Goal: Feedback & Contribution: Leave review/rating

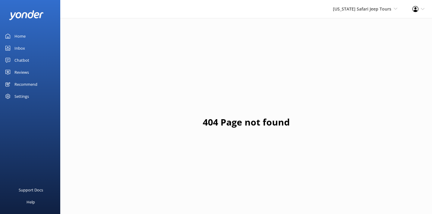
click at [21, 37] on div "Home" at bounding box center [19, 36] width 11 height 12
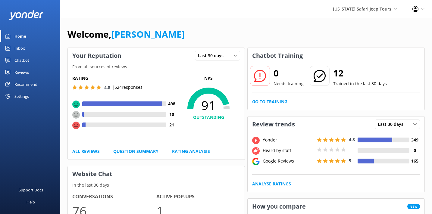
click at [23, 57] on div "Chatbot" at bounding box center [21, 60] width 15 height 12
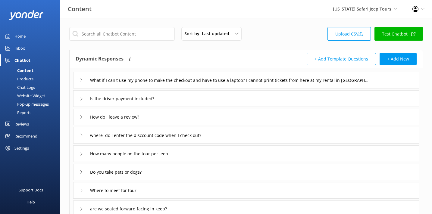
click at [30, 79] on div "Products" at bounding box center [19, 79] width 30 height 8
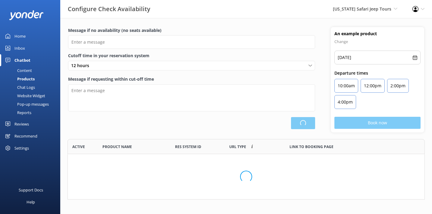
type input "There are no seats available, please check an alternative day"
type textarea "Our online booking system closes {hours} prior to departure. Please contact us …"
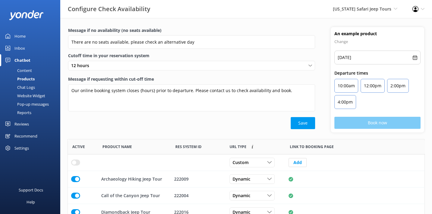
scroll to position [181, 356]
click at [29, 88] on div "Chat Logs" at bounding box center [19, 87] width 31 height 8
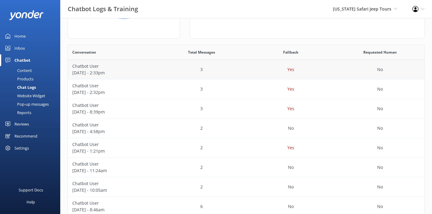
scroll to position [26, 0]
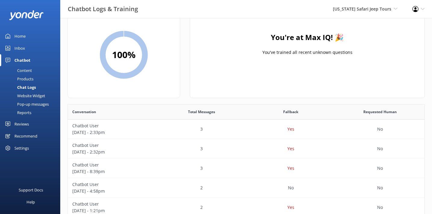
click at [29, 112] on div "Reports" at bounding box center [18, 112] width 28 height 8
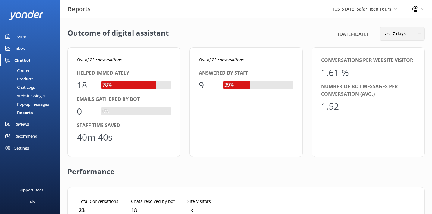
click at [390, 31] on span "Last 7 days" at bounding box center [395, 33] width 27 height 7
click at [392, 57] on div "Last 30 days" at bounding box center [393, 60] width 21 height 6
click at [17, 44] on div "Inbox" at bounding box center [19, 48] width 11 height 12
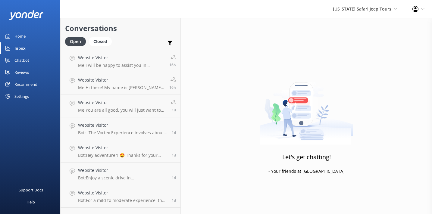
click at [23, 36] on div "Home" at bounding box center [19, 36] width 11 height 12
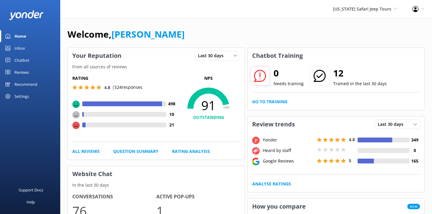
click at [374, 14] on div "Arizona Safari Jeep Tours Yonder Zipline Yonder demo Yonder Luxury Suites Yonde…" at bounding box center [364, 9] width 79 height 18
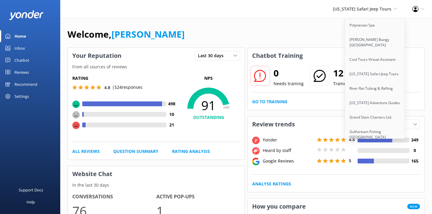
scroll to position [88, 0]
click at [366, 126] on link "Gulfstream Fishing [GEOGRAPHIC_DATA]" at bounding box center [375, 134] width 60 height 20
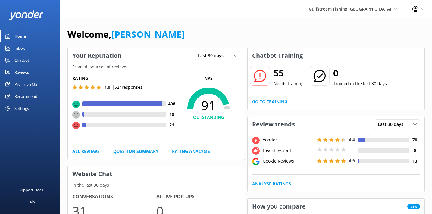
click at [29, 61] on link "Chatbot" at bounding box center [30, 60] width 60 height 12
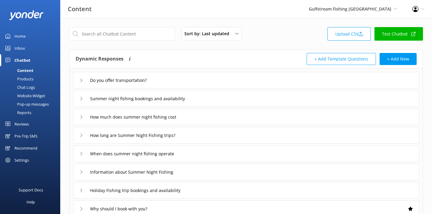
click at [22, 113] on div "Reports" at bounding box center [18, 112] width 28 height 8
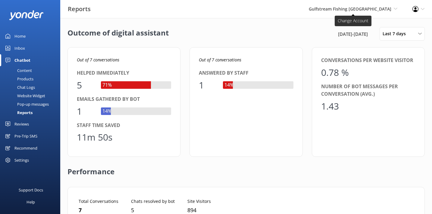
click at [377, 9] on span "Gulfstream Fishing [GEOGRAPHIC_DATA]" at bounding box center [350, 9] width 82 height 6
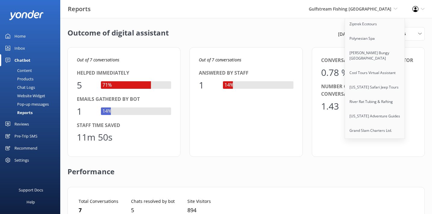
scroll to position [88, 0]
click at [368, 72] on link "[US_STATE] Safari Jeep Tours" at bounding box center [375, 73] width 60 height 14
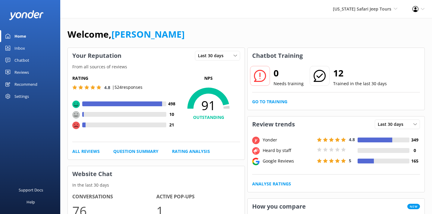
click at [21, 61] on div "Chatbot" at bounding box center [21, 60] width 15 height 12
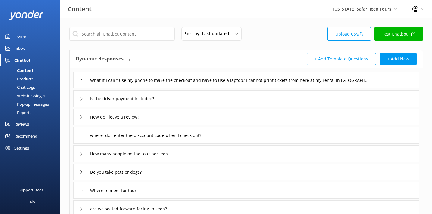
click at [25, 110] on div "Reports" at bounding box center [18, 112] width 28 height 8
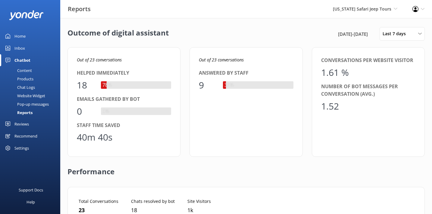
scroll to position [60, 338]
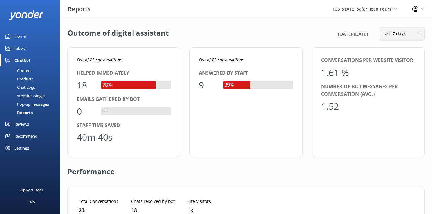
click at [389, 30] on span "Last 7 days" at bounding box center [395, 33] width 27 height 7
click at [395, 61] on div "Last 30 days" at bounding box center [393, 60] width 21 height 6
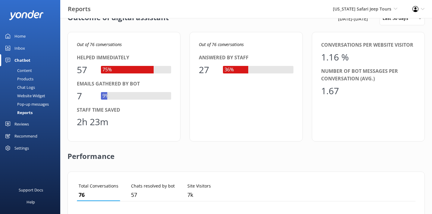
scroll to position [0, 0]
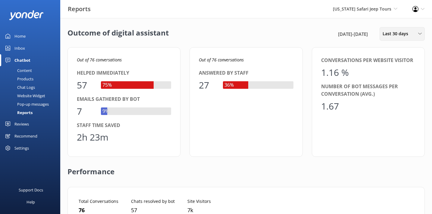
click at [389, 39] on div "Last 30 days Last 7 days Last 30 days Last month Last 90 days Last 180 days Cus…" at bounding box center [401, 34] width 45 height 14
click at [391, 83] on div "Last 90 days" at bounding box center [393, 85] width 21 height 6
click at [386, 32] on span "Last 90 days" at bounding box center [396, 33] width 29 height 7
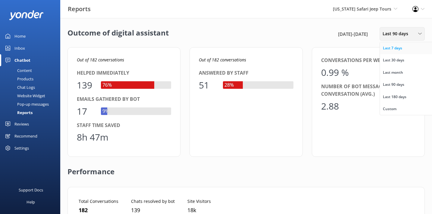
click at [391, 52] on link "Last 7 days" at bounding box center [407, 48] width 54 height 12
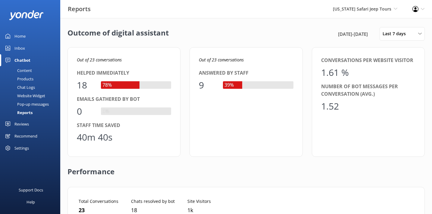
scroll to position [206, 0]
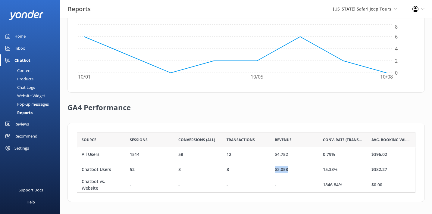
drag, startPoint x: 261, startPoint y: 167, endPoint x: 291, endPoint y: 167, distance: 29.5
click at [291, 167] on div "Chatbot Users 52 8 8 $3,058 15.38% $382.27" at bounding box center [246, 169] width 338 height 15
click at [303, 169] on div "$3,058" at bounding box center [294, 169] width 48 height 15
drag, startPoint x: 337, startPoint y: 169, endPoint x: 315, endPoint y: 169, distance: 22.0
click at [315, 169] on div "Chatbot Users 52 8 8 $3,058 15.38% $382.27" at bounding box center [246, 169] width 338 height 15
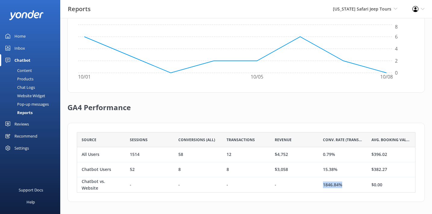
drag, startPoint x: 343, startPoint y: 183, endPoint x: 318, endPoint y: 184, distance: 25.0
click at [318, 184] on div "1846.84%" at bounding box center [342, 184] width 48 height 15
click at [301, 170] on div "$3,058" at bounding box center [294, 169] width 48 height 15
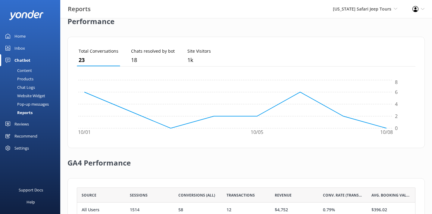
scroll to position [0, 0]
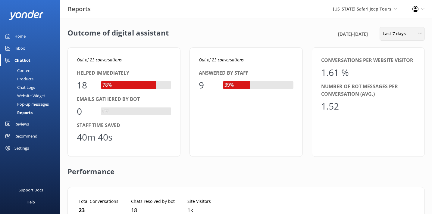
click at [392, 36] on span "Last 7 days" at bounding box center [395, 33] width 27 height 7
click at [393, 63] on link "Last 30 days" at bounding box center [407, 60] width 54 height 12
click at [19, 46] on div "Inbox" at bounding box center [19, 48] width 11 height 12
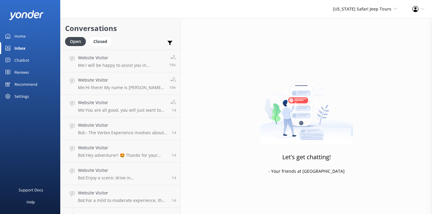
click at [23, 38] on div "Home" at bounding box center [19, 36] width 11 height 12
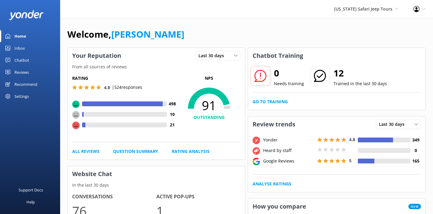
click at [203, 7] on div "Arizona Safari Jeep Tours Yonder Zipline Yonder demo Yonder Luxury Suites Yonde…" at bounding box center [216, 9] width 433 height 18
click at [26, 59] on div "Chatbot" at bounding box center [21, 60] width 15 height 12
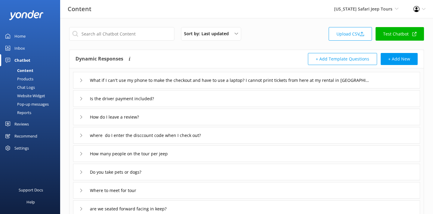
click at [82, 80] on icon at bounding box center [81, 81] width 4 height 4
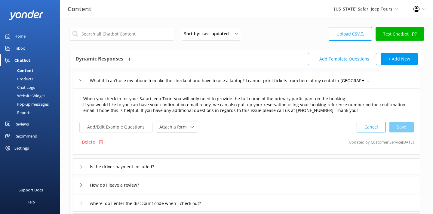
drag, startPoint x: 159, startPoint y: 106, endPoint x: 163, endPoint y: 106, distance: 4.8
click at [159, 106] on textarea "When you check in for your Safari Jeep Tour, you will only need to provide the …" at bounding box center [246, 104] width 333 height 25
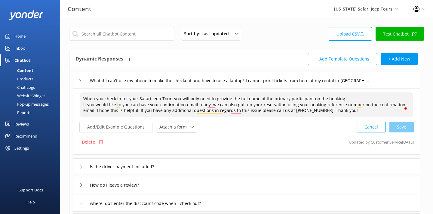
click at [80, 79] on icon at bounding box center [81, 81] width 4 height 4
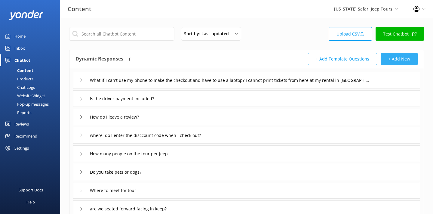
click at [399, 59] on button "+ Add New" at bounding box center [399, 59] width 37 height 12
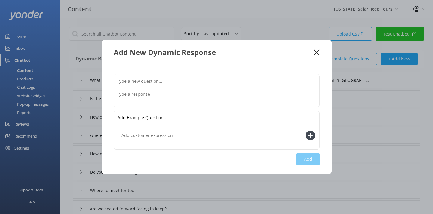
click at [315, 53] on icon at bounding box center [317, 52] width 6 height 6
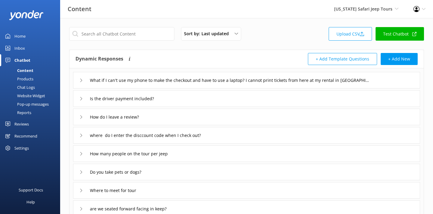
click at [24, 112] on div "Reports" at bounding box center [18, 112] width 28 height 8
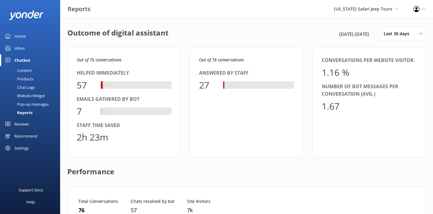
scroll to position [60, 340]
drag, startPoint x: 321, startPoint y: 34, endPoint x: 368, endPoint y: 34, distance: 47.6
click at [368, 34] on span "9th Sep 25 - 9th Oct 25" at bounding box center [355, 33] width 30 height 7
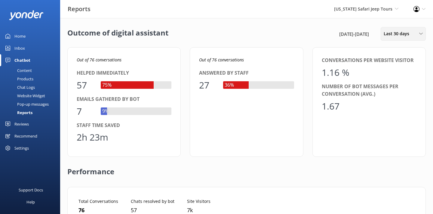
click at [399, 35] on span "Last 30 days" at bounding box center [398, 33] width 29 height 7
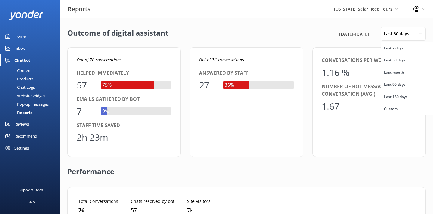
click at [298, 30] on div "Outcome of digital assistant 9th Sep 25 - 9th Oct 25 Last 30 days Last 7 days L…" at bounding box center [246, 34] width 359 height 14
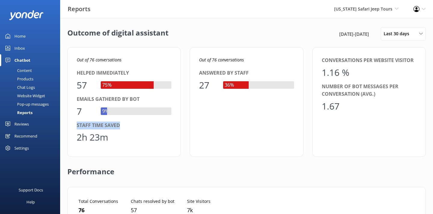
drag, startPoint x: 128, startPoint y: 126, endPoint x: 72, endPoint y: 127, distance: 56.3
click at [72, 127] on div "Out of 76 conversations Helped immediately 57 75% Emails gathered by bot 7 9% S…" at bounding box center [123, 102] width 113 height 110
click at [93, 128] on div "Staff time saved" at bounding box center [124, 126] width 95 height 8
drag, startPoint x: 123, startPoint y: 123, endPoint x: 70, endPoint y: 125, distance: 53.3
click at [70, 125] on div "Out of 76 conversations Helped immediately 57 75% Emails gathered by bot 7 9% S…" at bounding box center [123, 102] width 113 height 110
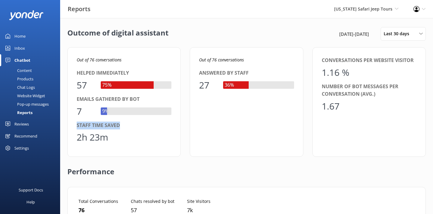
click at [70, 125] on div "Out of 76 conversations Helped immediately 57 75% Emails gathered by bot 7 9% S…" at bounding box center [123, 102] width 113 height 110
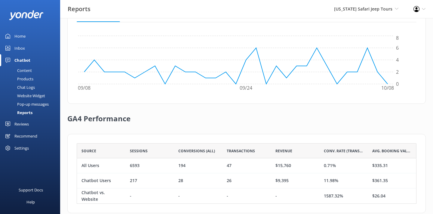
scroll to position [206, 0]
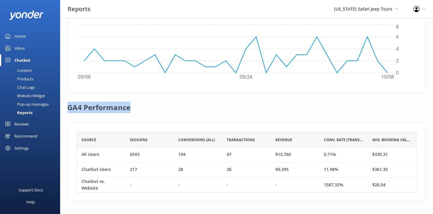
drag, startPoint x: 130, startPoint y: 108, endPoint x: 63, endPoint y: 108, distance: 67.7
click at [63, 108] on div "Outcome of digital assistant 9th Sep 25 - 9th Oct 25 Last 30 days Last 7 days L…" at bounding box center [246, 13] width 373 height 402
click at [96, 111] on h2 "GA4 Performance" at bounding box center [98, 105] width 63 height 24
drag, startPoint x: 106, startPoint y: 153, endPoint x: 80, endPoint y: 153, distance: 25.9
click at [80, 153] on div "All Users" at bounding box center [101, 154] width 48 height 15
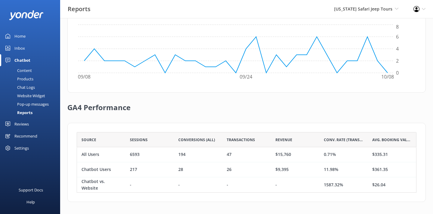
click at [259, 132] on div "Transactions" at bounding box center [246, 139] width 48 height 15
drag, startPoint x: 340, startPoint y: 156, endPoint x: 322, endPoint y: 155, distance: 17.5
click at [322, 155] on div "0.71%" at bounding box center [344, 154] width 48 height 15
click at [250, 105] on div "GA4 Performance" at bounding box center [246, 108] width 359 height 30
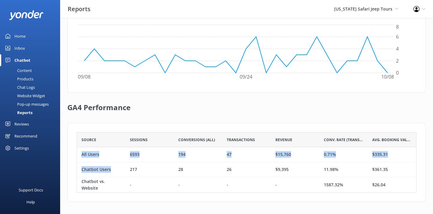
drag, startPoint x: 115, startPoint y: 171, endPoint x: 75, endPoint y: 171, distance: 40.3
click at [75, 171] on div "Source Sessions Conversions (All) Transactions Revenue Conv. Rate (Transactions…" at bounding box center [246, 162] width 359 height 79
drag, startPoint x: 343, startPoint y: 167, endPoint x: 318, endPoint y: 168, distance: 25.0
click at [318, 168] on div "Chatbot Users 217 28 26 $9,395 11.98% $361.35" at bounding box center [247, 169] width 340 height 15
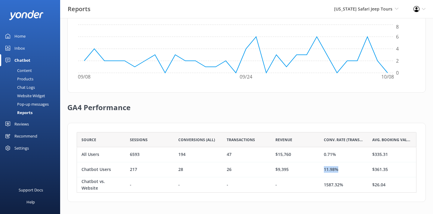
click at [318, 168] on div "$9,395" at bounding box center [295, 169] width 48 height 15
drag, startPoint x: 293, startPoint y: 140, endPoint x: 274, endPoint y: 140, distance: 19.9
click at [274, 140] on div "Revenue" at bounding box center [295, 139] width 48 height 15
click at [278, 139] on span "Revenue" at bounding box center [284, 140] width 17 height 6
drag, startPoint x: 266, startPoint y: 152, endPoint x: 297, endPoint y: 152, distance: 31.3
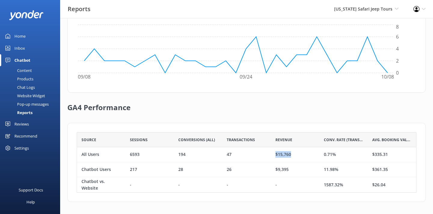
click at [297, 152] on div "All Users 6593 194 47 $15,760 0.71% $335.31" at bounding box center [247, 154] width 340 height 15
drag, startPoint x: 261, startPoint y: 171, endPoint x: 296, endPoint y: 171, distance: 34.6
click at [296, 171] on div "Chatbot Users 217 28 26 $9,395 11.98% $361.35" at bounding box center [247, 169] width 340 height 15
click at [296, 171] on div "$9,395" at bounding box center [295, 169] width 48 height 15
drag, startPoint x: 294, startPoint y: 139, endPoint x: 275, endPoint y: 139, distance: 19.3
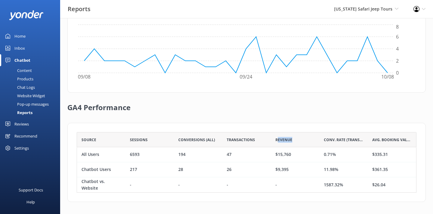
click at [275, 139] on div "Revenue" at bounding box center [295, 139] width 48 height 15
click at [290, 133] on div "Revenue" at bounding box center [295, 139] width 48 height 15
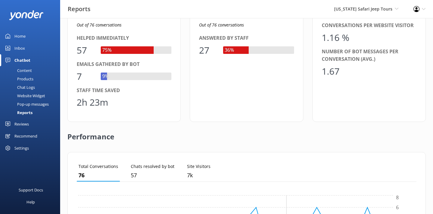
scroll to position [0, 0]
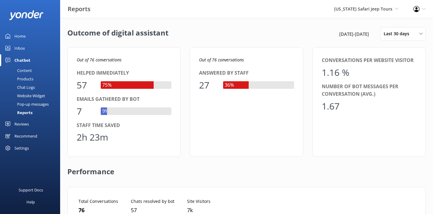
click at [22, 85] on div "Chat Logs" at bounding box center [19, 87] width 31 height 8
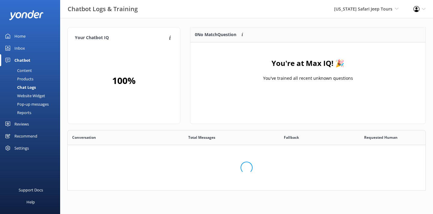
scroll to position [211, 358]
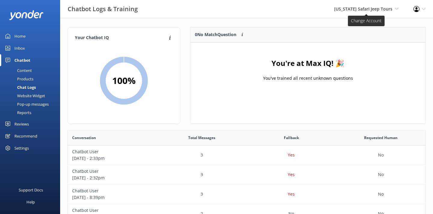
click at [346, 9] on span "[US_STATE] Safari Jeep Tours" at bounding box center [363, 9] width 58 height 6
click at [309, 18] on div "Chatbot Logs & Training Arizona Safari Jeep Tours Yonder Zipline Yonder demo Yo…" at bounding box center [216, 9] width 433 height 18
drag, startPoint x: 194, startPoint y: 35, endPoint x: 240, endPoint y: 38, distance: 45.6
click at [240, 38] on div "0 No Match Question Customers sometimes ask questions that don't fully match an…" at bounding box center [278, 34] width 175 height 15
click at [208, 34] on p "0 No Match Question" at bounding box center [216, 34] width 42 height 7
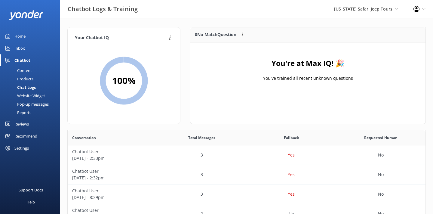
click at [38, 96] on div "Website Widget" at bounding box center [25, 96] width 42 height 8
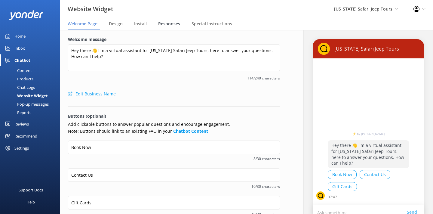
click at [164, 24] on span "Responses" at bounding box center [169, 24] width 22 height 6
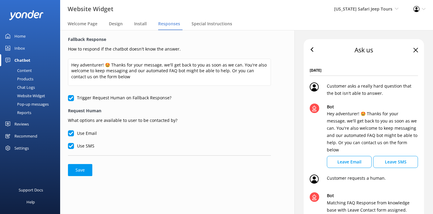
click at [26, 38] on link "Home" at bounding box center [30, 36] width 60 height 12
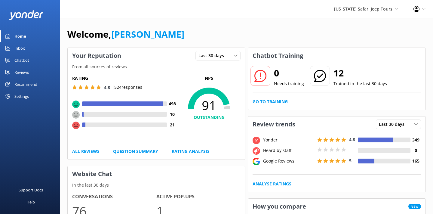
click at [383, 15] on div "Arizona Safari Jeep Tours Yonder Zipline Yonder demo Yonder Luxury Suites Yonde…" at bounding box center [366, 9] width 79 height 18
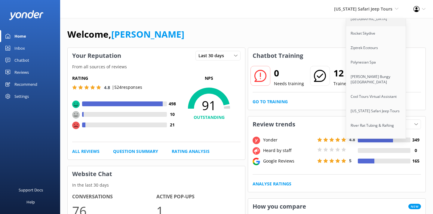
scroll to position [50, 0]
click at [378, 78] on link "[PERSON_NAME] Bungy [GEOGRAPHIC_DATA]" at bounding box center [376, 80] width 60 height 20
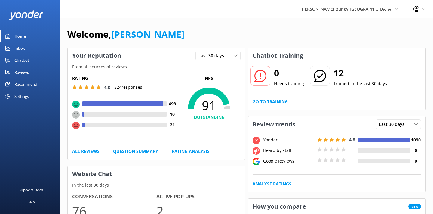
click at [301, 36] on div "Welcome, Danny" at bounding box center [246, 37] width 359 height 20
click at [22, 58] on div "Chatbot" at bounding box center [21, 60] width 15 height 12
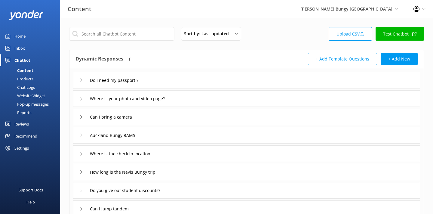
click at [26, 87] on div "Chat Logs" at bounding box center [19, 87] width 31 height 8
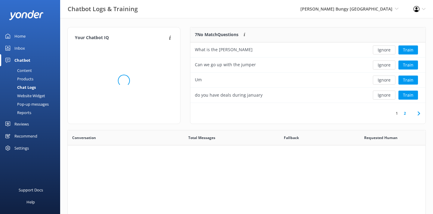
scroll to position [76, 235]
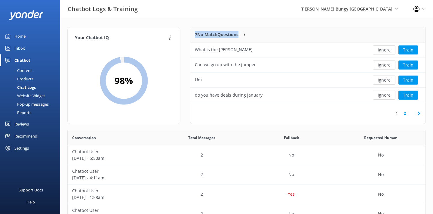
drag, startPoint x: 195, startPoint y: 36, endPoint x: 240, endPoint y: 38, distance: 45.2
click at [240, 38] on div "7 No Match Questions Customers sometimes ask questions that don't fully match a…" at bounding box center [278, 34] width 175 height 15
click at [409, 66] on button "Train" at bounding box center [409, 64] width 20 height 9
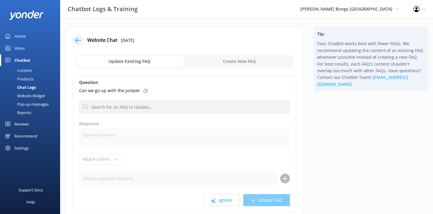
click at [77, 37] on icon at bounding box center [78, 40] width 6 height 6
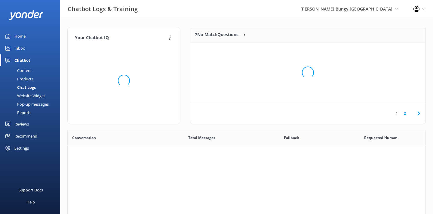
scroll to position [211, 358]
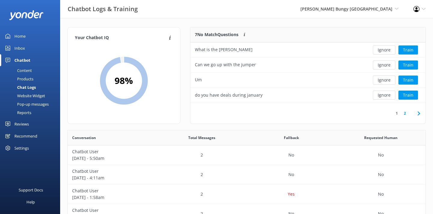
click at [200, 19] on div "Your Chatbot IQ Your Chatbot IQ is the percentage of trained FAQs against untra…" at bounding box center [246, 196] width 373 height 356
click at [23, 49] on div "Inbox" at bounding box center [19, 48] width 11 height 12
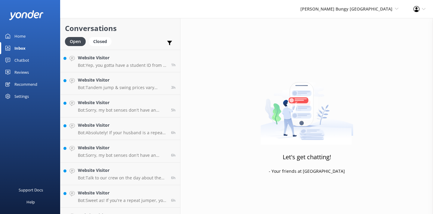
click at [24, 62] on div "Chatbot" at bounding box center [21, 60] width 15 height 12
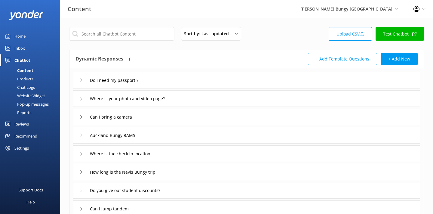
click at [379, 12] on div "AJ Hackett Bungy New Zealand Yonder Zipline Yonder demo Yonder Luxury Suites Yo…" at bounding box center [349, 9] width 113 height 18
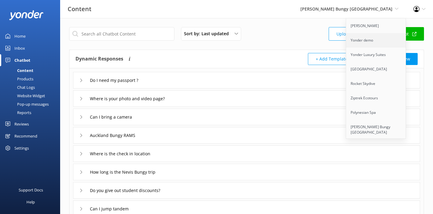
click at [379, 41] on link "Yonder demo" at bounding box center [376, 40] width 60 height 14
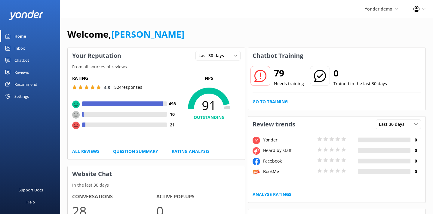
click at [34, 62] on link "Chatbot" at bounding box center [30, 60] width 60 height 12
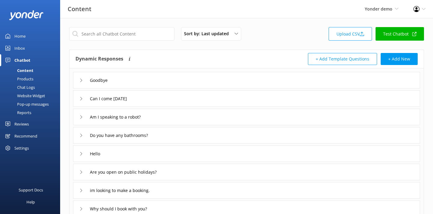
click at [32, 51] on link "Inbox" at bounding box center [30, 48] width 60 height 12
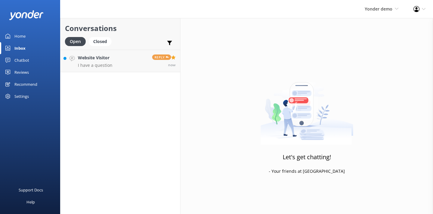
click at [110, 64] on p "I have a question" at bounding box center [95, 65] width 35 height 5
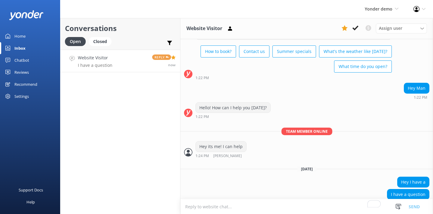
scroll to position [702, 0]
drag, startPoint x: 407, startPoint y: 85, endPoint x: 426, endPoint y: 85, distance: 19.3
click at [426, 85] on div "Hey Man" at bounding box center [417, 88] width 25 height 10
click at [301, 99] on div "Hey Man 1:22 PM" at bounding box center [307, 93] width 253 height 20
drag, startPoint x: 408, startPoint y: 87, endPoint x: 429, endPoint y: 87, distance: 20.5
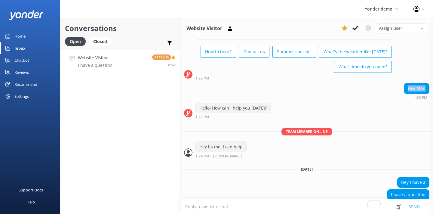
click at [429, 87] on div "Hey Man" at bounding box center [417, 88] width 25 height 10
drag, startPoint x: 199, startPoint y: 105, endPoint x: 270, endPoint y: 105, distance: 71.0
click at [270, 105] on div "Hello! How can I help you today? 1:22 PM" at bounding box center [307, 111] width 253 height 17
click at [236, 209] on textarea "To enrich screen reader interactions, please activate Accessibility in Grammarl…" at bounding box center [307, 206] width 253 height 15
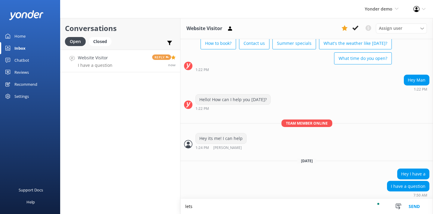
scroll to position [711, 0]
type textarea "lets do it"
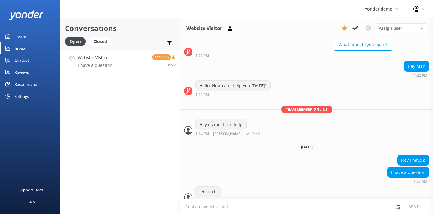
scroll to position [730, 0]
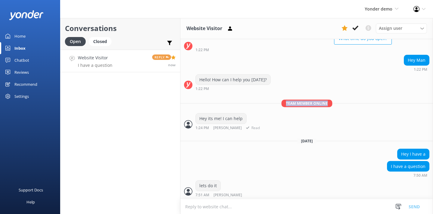
drag, startPoint x: 283, startPoint y: 102, endPoint x: 329, endPoint y: 102, distance: 46.1
click at [329, 102] on span "Team member online" at bounding box center [307, 104] width 51 height 8
drag, startPoint x: 199, startPoint y: 116, endPoint x: 242, endPoint y: 116, distance: 43.0
click at [242, 116] on div "Hey its me! I can help" at bounding box center [221, 118] width 51 height 10
click at [224, 157] on div "Hey I have a" at bounding box center [307, 155] width 253 height 12
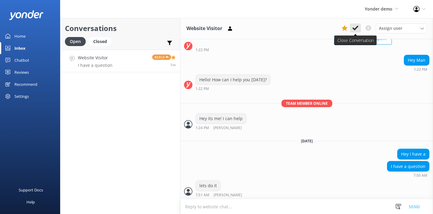
click at [354, 30] on icon at bounding box center [356, 28] width 6 height 6
click at [354, 30] on div "Assign user James | Yonder Support Kira Test (Non admin) Karu Mikayla Austin" at bounding box center [384, 28] width 88 height 10
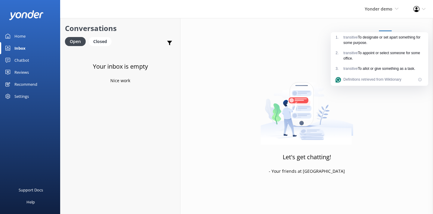
click at [326, 10] on div "Yonder demo Yonder Zipline Yonder demo Yonder Luxury Suites Yonder Holiday Park…" at bounding box center [216, 9] width 433 height 18
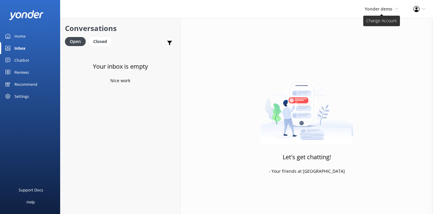
click at [373, 7] on span "Yonder demo" at bounding box center [379, 9] width 28 height 6
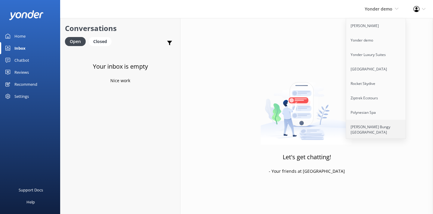
click at [368, 126] on link "[PERSON_NAME] Bungy [GEOGRAPHIC_DATA]" at bounding box center [376, 130] width 60 height 20
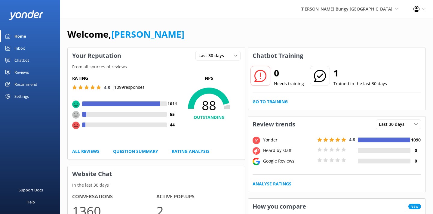
click at [35, 96] on div "Settings" at bounding box center [30, 96] width 60 height 12
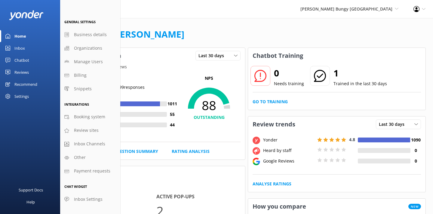
click at [29, 121] on div "Support Docs Help" at bounding box center [30, 161] width 60 height 106
click at [242, 6] on div "AJ Hackett Bungy New Zealand Yonder Zipline Yonder demo Yonder Luxury Suites Yo…" at bounding box center [216, 9] width 433 height 18
click at [33, 97] on div "Settings" at bounding box center [30, 96] width 60 height 12
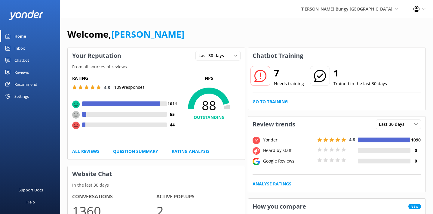
click at [23, 97] on div "Settings" at bounding box center [21, 96] width 14 height 12
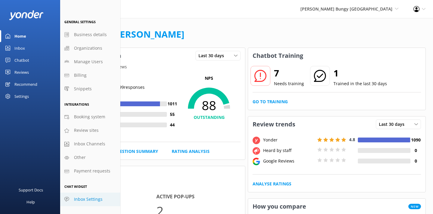
click at [80, 197] on span "Inbox Settings" at bounding box center [88, 199] width 29 height 7
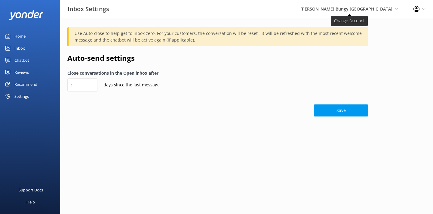
click at [385, 8] on span "[PERSON_NAME] Bungy [GEOGRAPHIC_DATA]" at bounding box center [347, 9] width 92 height 6
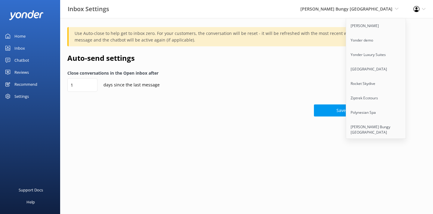
click at [413, 10] on div "Profile Settings Logout" at bounding box center [419, 9] width 27 height 18
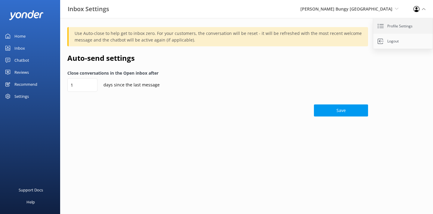
click at [397, 25] on link "Profile Settings" at bounding box center [404, 26] width 60 height 15
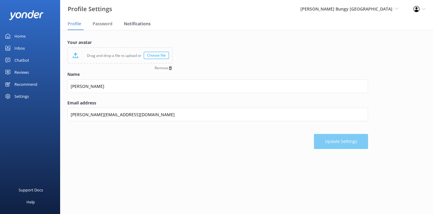
click at [139, 22] on span "Notifications" at bounding box center [137, 24] width 27 height 6
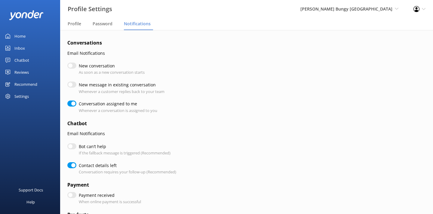
checkbox input "true"
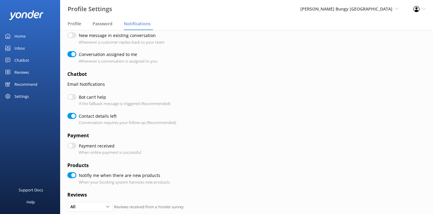
scroll to position [51, 0]
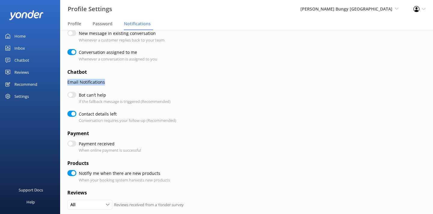
drag, startPoint x: 117, startPoint y: 85, endPoint x: 64, endPoint y: 80, distance: 53.2
click at [64, 81] on div "Conversations Email Notifications New conversation As soon as a new conversatio…" at bounding box center [246, 158] width 373 height 358
click at [110, 82] on p "Email Notifications" at bounding box center [217, 82] width 301 height 7
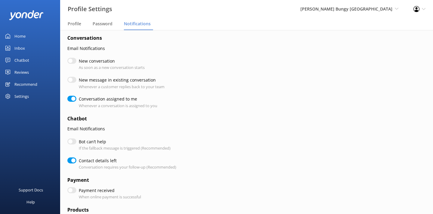
scroll to position [4, 0]
drag, startPoint x: 147, startPoint y: 67, endPoint x: 79, endPoint y: 62, distance: 68.5
click at [79, 62] on div "New conversation As soon as a new conversation starts" at bounding box center [217, 64] width 301 height 13
click at [101, 63] on label "New conversation" at bounding box center [110, 61] width 63 height 7
click at [76, 63] on input "New conversation" at bounding box center [71, 61] width 9 height 6
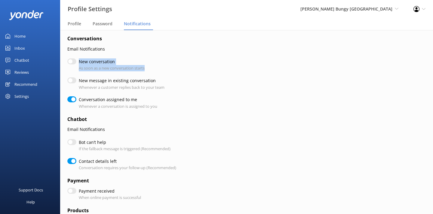
checkbox input "true"
click at [74, 62] on input "New conversation" at bounding box center [71, 61] width 9 height 6
checkbox input "false"
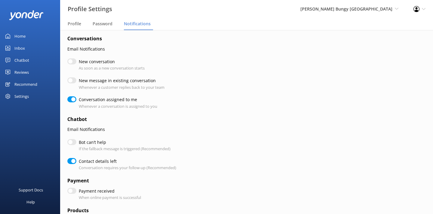
checkbox input "true"
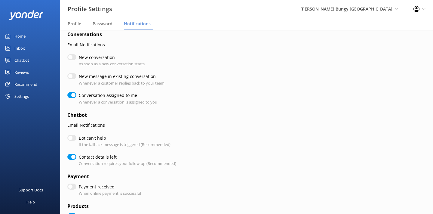
scroll to position [10, 0]
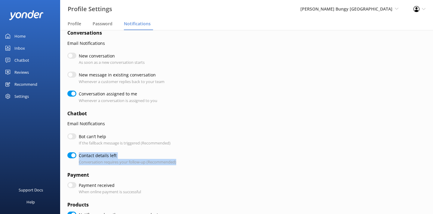
drag, startPoint x: 178, startPoint y: 162, endPoint x: 79, endPoint y: 156, distance: 98.6
click at [79, 156] on div "Contact details left Conversation requires your follow-up (Recommended)" at bounding box center [217, 158] width 301 height 13
click at [212, 147] on form "Conversations Email Notifications New conversation As soon as a new conversatio…" at bounding box center [217, 197] width 301 height 337
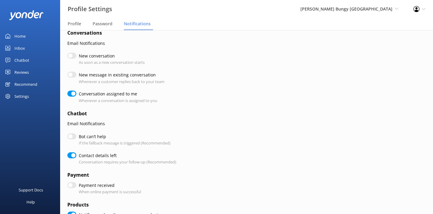
checkbox input "true"
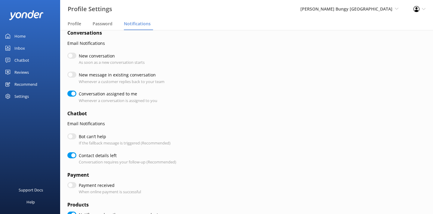
checkbox input "true"
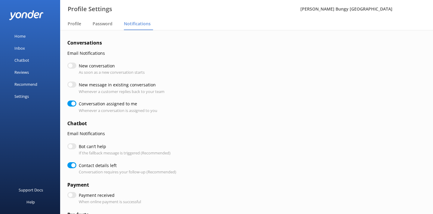
checkbox input "true"
click at [20, 57] on div "Chatbot" at bounding box center [21, 60] width 15 height 12
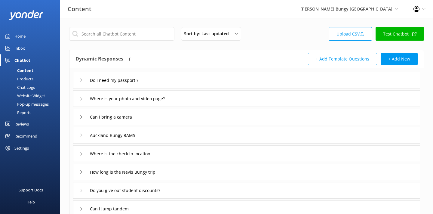
click at [36, 38] on link "Home" at bounding box center [30, 36] width 60 height 12
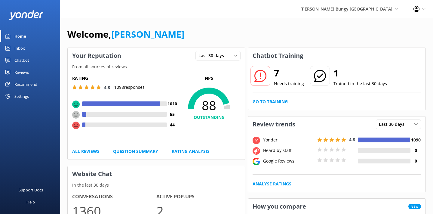
click at [379, 9] on span "[PERSON_NAME] Bungy [GEOGRAPHIC_DATA]" at bounding box center [347, 9] width 92 height 6
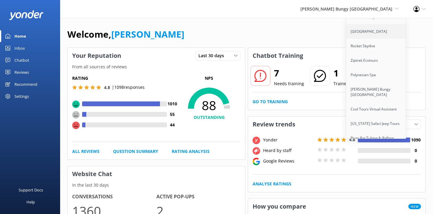
scroll to position [38, 0]
click at [380, 57] on link "Ziptrek Ecotours" at bounding box center [376, 60] width 60 height 14
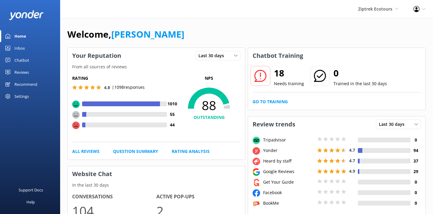
click at [20, 71] on div "Reviews" at bounding box center [21, 72] width 14 height 12
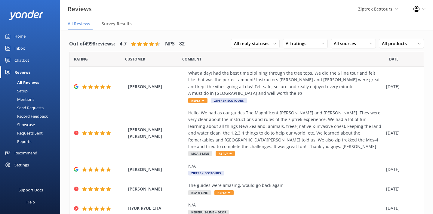
click at [25, 91] on div "Setup" at bounding box center [16, 91] width 24 height 8
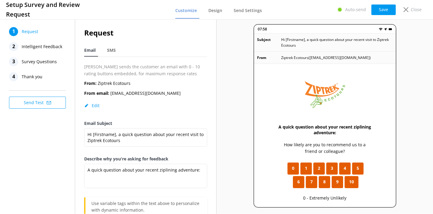
click at [53, 45] on span "Intelligent Feedback" at bounding box center [42, 46] width 41 height 9
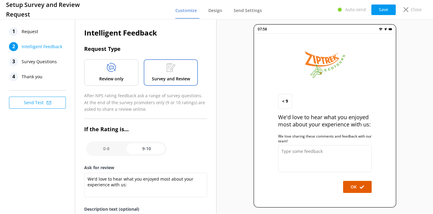
click at [36, 59] on span "Survey Questions" at bounding box center [39, 61] width 35 height 9
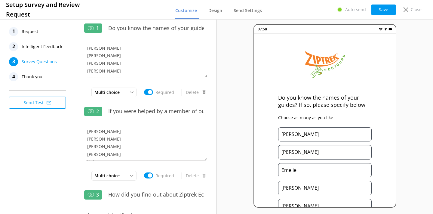
click at [50, 50] on span "Intelligent Feedback" at bounding box center [42, 46] width 41 height 9
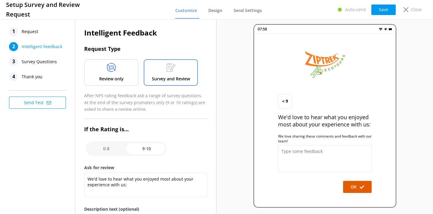
click at [39, 65] on span "Survey Questions" at bounding box center [39, 61] width 35 height 9
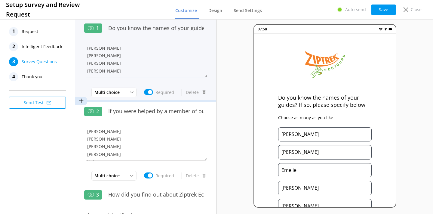
click at [136, 60] on textarea "[PERSON_NAME] [PERSON_NAME] [PERSON_NAME] [PERSON_NAME] [PERSON_NAME] Aiden [PE…" at bounding box center [145, 59] width 123 height 36
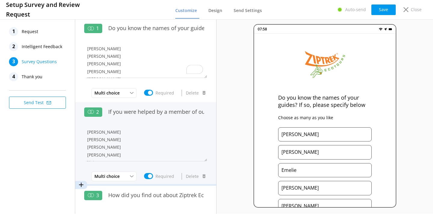
click at [135, 123] on div "If you were helped by a member of our Guest Services Team, do you remember thei…" at bounding box center [156, 115] width 102 height 20
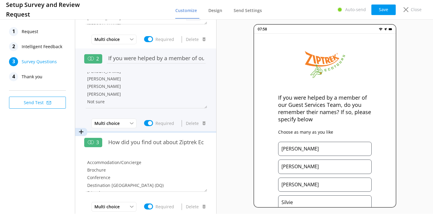
scroll to position [58, 0]
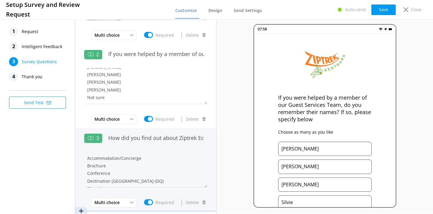
click at [177, 147] on div "How did you find out about Ziptrek Ecotours?" at bounding box center [156, 141] width 102 height 20
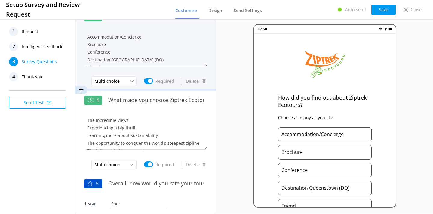
scroll to position [180, 0]
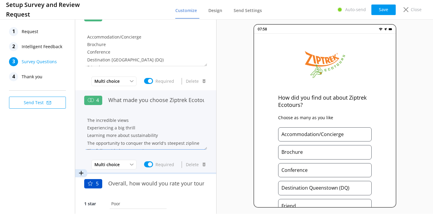
click at [183, 136] on textarea "The incredible views Experiencing a big thrill Learning more about sustainabili…" at bounding box center [145, 131] width 123 height 36
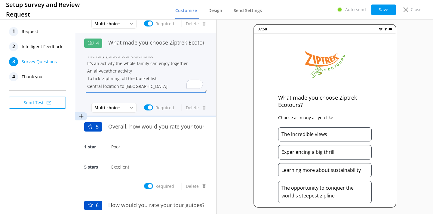
scroll to position [239, 0]
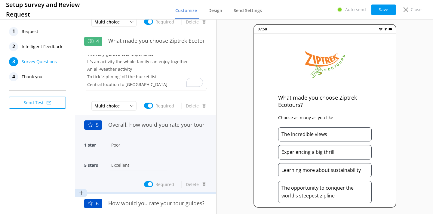
click at [155, 150] on div "1 star Poor" at bounding box center [145, 148] width 123 height 20
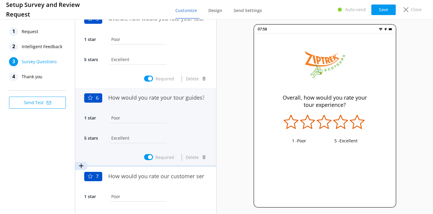
click at [185, 121] on div "1 star Poor" at bounding box center [145, 121] width 123 height 20
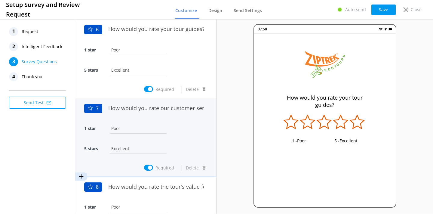
click at [172, 122] on div "1 star Poor" at bounding box center [145, 132] width 123 height 20
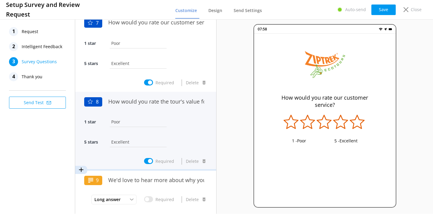
click at [173, 135] on div "5 stars Excellent" at bounding box center [145, 145] width 123 height 20
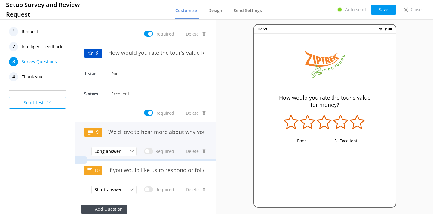
click at [159, 133] on input "We'd love to hear more about why you chose these ratings, leave any further fee…" at bounding box center [156, 132] width 102 height 14
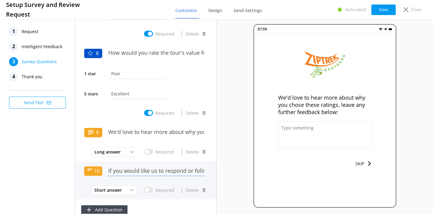
click at [163, 168] on input "If you would like us to respond or follow up to this feedback directly, please …" at bounding box center [156, 171] width 102 height 14
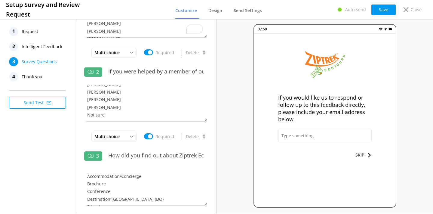
click at [37, 74] on span "Thank you" at bounding box center [32, 76] width 21 height 9
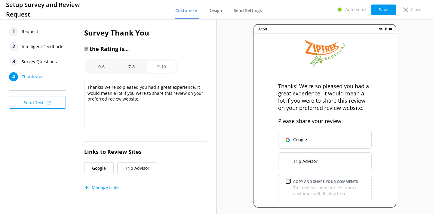
click at [31, 29] on span "Request" at bounding box center [30, 31] width 17 height 9
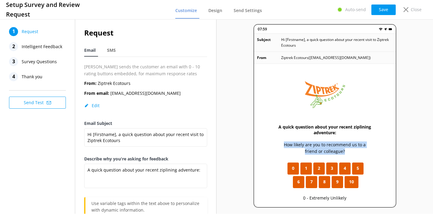
drag, startPoint x: 276, startPoint y: 144, endPoint x: 364, endPoint y: 151, distance: 88.5
click at [364, 151] on div "A quick question about your recent ziplining adventure: How likely are you to r…" at bounding box center [325, 155] width 142 height 182
click at [364, 151] on p "How likely are you to recommend us to a friend or colleague?" at bounding box center [325, 148] width 94 height 14
click at [41, 80] on span "Thank you" at bounding box center [32, 76] width 21 height 9
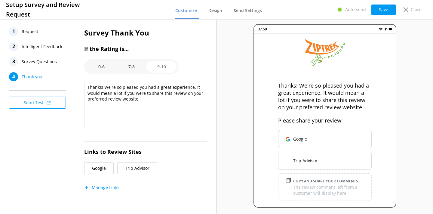
click at [133, 70] on option "7-8" at bounding box center [131, 67] width 30 height 12
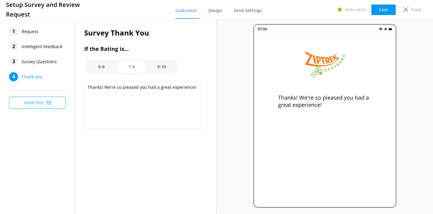
click at [106, 68] on option "0-6" at bounding box center [101, 67] width 30 height 12
click at [130, 69] on option "7-8" at bounding box center [131, 67] width 30 height 12
click at [93, 69] on option "0-6" at bounding box center [101, 67] width 30 height 12
click at [128, 68] on option "7-8" at bounding box center [131, 67] width 30 height 12
click at [98, 68] on option "0-6" at bounding box center [101, 67] width 30 height 12
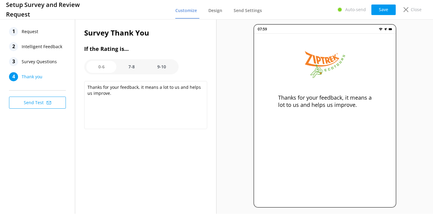
click at [153, 71] on option "9-10" at bounding box center [162, 67] width 30 height 12
type textarea "Thanks! We're so pleased you had a great experience. It would mean a lot if you…"
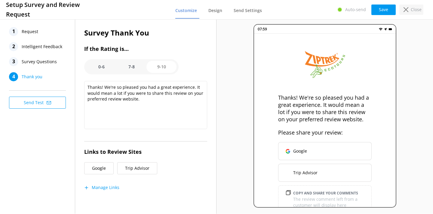
click at [414, 7] on p "Close" at bounding box center [416, 9] width 11 height 7
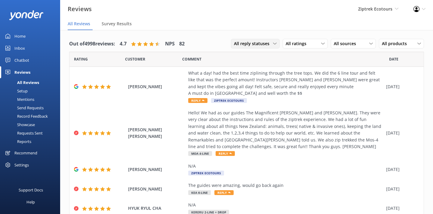
click at [273, 45] on icon at bounding box center [275, 44] width 4 height 4
click at [302, 46] on span "All ratings" at bounding box center [298, 43] width 24 height 7
click at [347, 47] on div "All sources All sources Yonder survey Heard by staff BookMe Get Your Guide Trip…" at bounding box center [353, 44] width 45 height 10
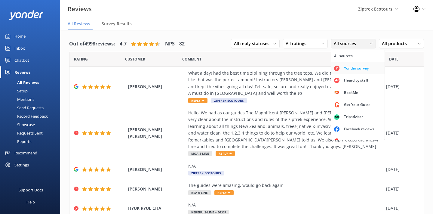
click at [341, 69] on div "Yonder survey" at bounding box center [357, 68] width 34 height 6
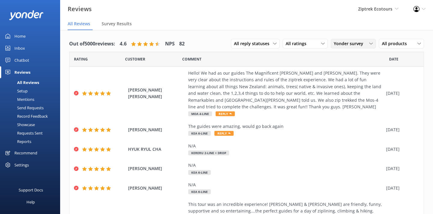
click at [341, 45] on span "Yonder survey" at bounding box center [350, 43] width 33 height 7
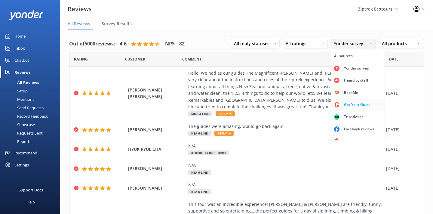
scroll to position [8, 0]
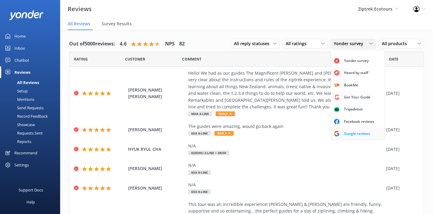
click at [355, 133] on div "Google reviews" at bounding box center [357, 134] width 35 height 6
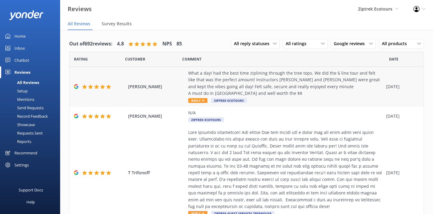
click at [165, 82] on div "[PERSON_NAME] What a day! had the best time ziplining through the tree tops. We…" at bounding box center [247, 87] width 355 height 40
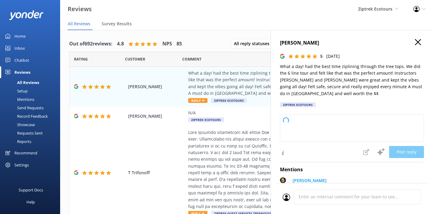
type textarea "Kia ora, Thank you so much for sharing your awesome experience! We’re so happy …"
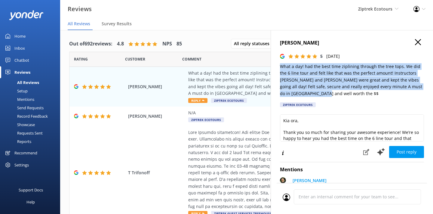
drag, startPoint x: 281, startPoint y: 67, endPoint x: 346, endPoint y: 94, distance: 71.1
click at [346, 94] on p "What a day! had the best time ziplining through the tree tops. We did the 6 lin…" at bounding box center [352, 80] width 144 height 34
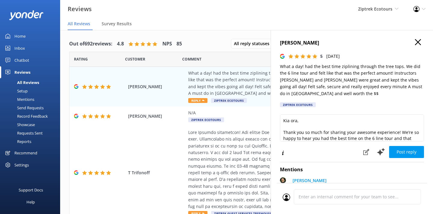
click at [356, 84] on p "What a day! had the best time ziplining through the tree tops. We did the 6 lin…" at bounding box center [352, 80] width 144 height 34
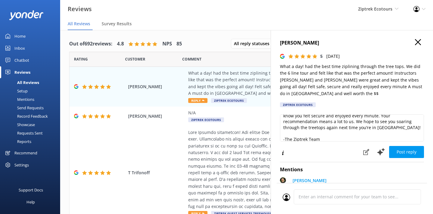
scroll to position [43, 0]
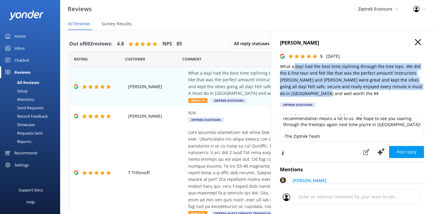
drag, startPoint x: 339, startPoint y: 92, endPoint x: 295, endPoint y: 69, distance: 49.9
click at [295, 69] on p "What a day! had the best time ziplining through the tree tops. We did the 6 lin…" at bounding box center [352, 80] width 144 height 34
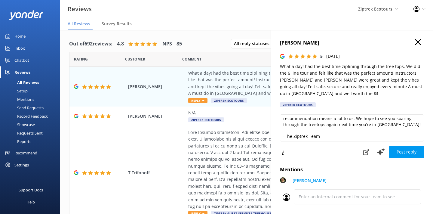
click at [333, 97] on p "What a day! had the best time ziplining through the tree tops. We did the 6 lin…" at bounding box center [352, 80] width 144 height 34
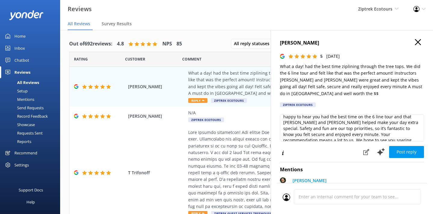
scroll to position [20, 0]
click at [419, 40] on icon "button" at bounding box center [418, 42] width 6 height 6
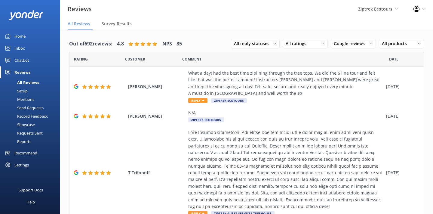
click at [206, 28] on nav "All Reviews Survey Results" at bounding box center [246, 24] width 373 height 12
click at [250, 80] on div "What a day! had the best time ziplining through the tree tops. We did the 6 lin…" at bounding box center [285, 83] width 195 height 27
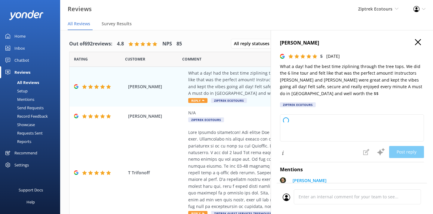
type textarea "Kia ora, Thank you so much for sharing your awesome feedback! We’re so happy to…"
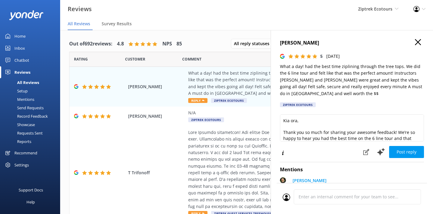
click at [418, 40] on icon "button" at bounding box center [418, 42] width 6 height 6
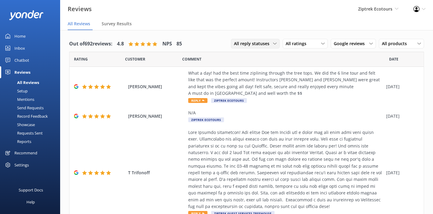
click at [260, 44] on span "All reply statuses" at bounding box center [253, 43] width 39 height 7
click at [243, 69] on div "Needs a reply" at bounding box center [245, 68] width 23 height 6
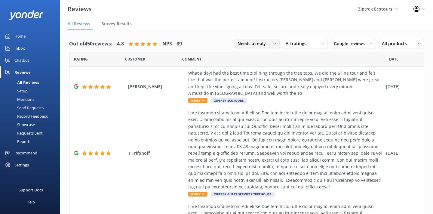
click at [244, 42] on span "Needs a reply" at bounding box center [254, 43] width 32 height 7
click at [258, 44] on span "Needs a reply" at bounding box center [254, 43] width 32 height 7
click at [169, 123] on div "T Trifonoff Reply Ziptrek Guest Services Treehouse [DATE]" at bounding box center [247, 154] width 355 height 94
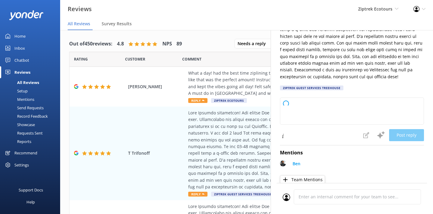
scroll to position [91, 0]
type textarea "Kia ora, Thank you so much for your amazing review! We’re so happy to hear you …"
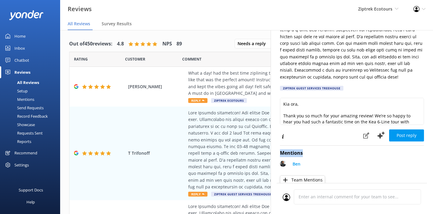
drag, startPoint x: 308, startPoint y: 152, endPoint x: 277, endPoint y: 153, distance: 31.3
click at [277, 153] on div "T Trifonoff 5 [DATE] Ziptrek Guest Services Treehouse Kia ora, Thank you so muc…" at bounding box center [352, 137] width 163 height 214
click at [316, 150] on h4 "Mentions" at bounding box center [352, 153] width 144 height 8
click at [302, 154] on h4 "Mentions" at bounding box center [352, 153] width 144 height 8
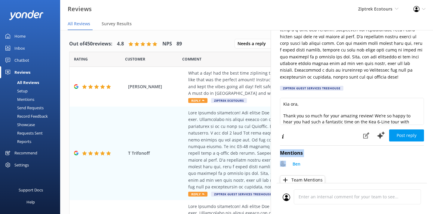
drag, startPoint x: 305, startPoint y: 154, endPoint x: 280, endPoint y: 154, distance: 24.7
click at [280, 154] on div "T Trifonoff 5 [DATE] Ziptrek Guest Services Treehouse Kia ora, Thank you so muc…" at bounding box center [352, 137] width 163 height 214
click at [312, 146] on div "Mentions Ben Team Mentions" at bounding box center [352, 166] width 144 height 40
click at [221, 20] on nav "All Reviews Survey Results" at bounding box center [246, 24] width 373 height 12
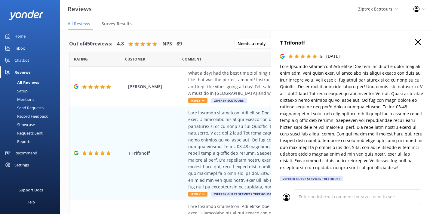
click at [418, 42] on use "button" at bounding box center [418, 42] width 6 height 6
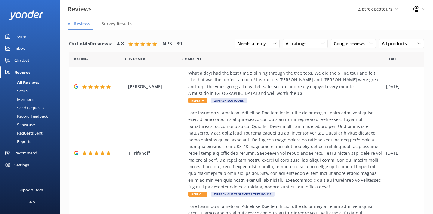
click at [24, 98] on div "Mentions" at bounding box center [19, 99] width 31 height 8
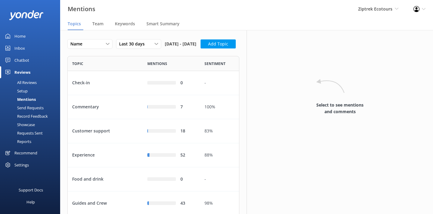
scroll to position [232, 172]
click at [118, 143] on div "Customer support" at bounding box center [105, 131] width 75 height 24
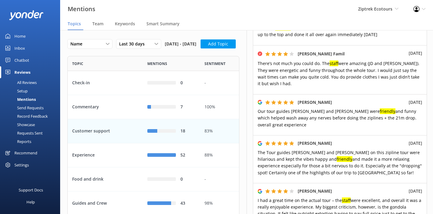
scroll to position [135, 0]
drag, startPoint x: 330, startPoint y: 104, endPoint x: 344, endPoint y: 103, distance: 14.1
click at [345, 108] on span "Our tour guides [PERSON_NAME] and [PERSON_NAME] were friendly and funny which h…" at bounding box center [337, 117] width 159 height 19
click at [345, 115] on div "[PERSON_NAME] [DATE] Our tour guides [PERSON_NAME] and [PERSON_NAME] were frien…" at bounding box center [340, 114] width 174 height 41
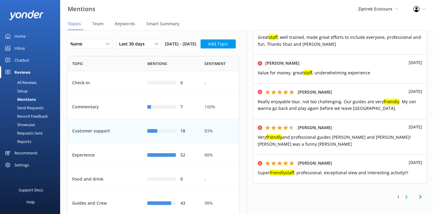
scroll to position [375, 0]
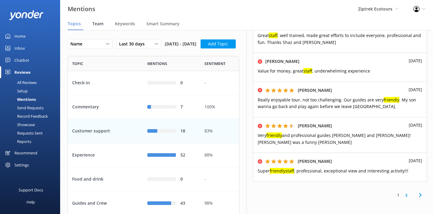
click at [99, 23] on span "Team" at bounding box center [97, 24] width 11 height 6
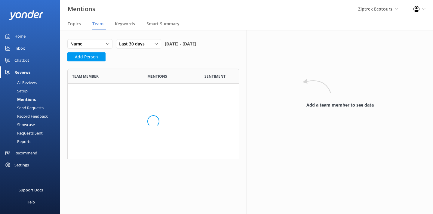
scroll to position [641, 172]
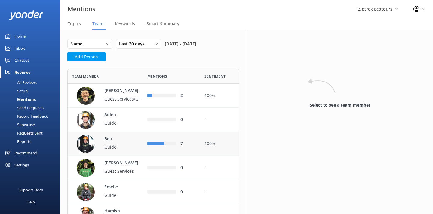
click at [108, 152] on div "Ben Guide" at bounding box center [120, 144] width 45 height 17
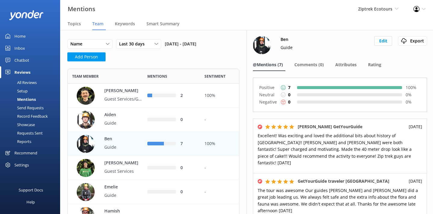
click at [200, 52] on div "Name Name Highest mentions Lowest mentions Last 30 days Last 7 days Last 30 day…" at bounding box center [133, 45] width 133 height 13
drag, startPoint x: 260, startPoint y: 87, endPoint x: 287, endPoint y: 99, distance: 29.8
click at [287, 97] on div "Positive 7 100 % Neutral 0 0 % Negative 0 0 %" at bounding box center [340, 95] width 162 height 22
click at [271, 104] on p "Negative" at bounding box center [268, 101] width 18 height 7
click at [163, 25] on span "Smart Summary" at bounding box center [163, 24] width 33 height 6
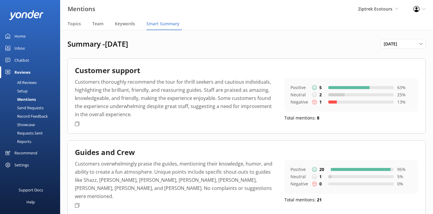
drag, startPoint x: 169, startPoint y: 44, endPoint x: 68, endPoint y: 41, distance: 101.8
click at [68, 42] on h1 "Summary - [DATE]" at bounding box center [224, 43] width 314 height 9
click at [68, 41] on h1 "Summary - [DATE]" at bounding box center [224, 43] width 314 height 9
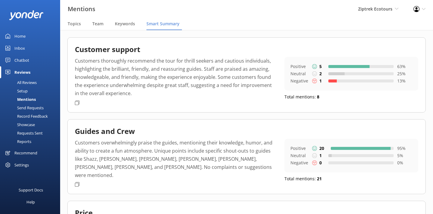
scroll to position [22, 0]
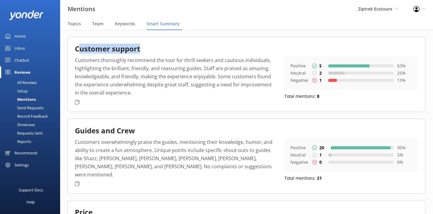
drag, startPoint x: 161, startPoint y: 50, endPoint x: 78, endPoint y: 47, distance: 83.1
click at [77, 48] on div "Customer support" at bounding box center [247, 50] width 344 height 12
click at [78, 47] on h2 "Customer support" at bounding box center [107, 48] width 65 height 9
drag, startPoint x: 288, startPoint y: 66, endPoint x: 306, endPoint y: 66, distance: 18.1
click at [306, 66] on div "Positive 5 63 % Neutral 2 25 % Negative 1 13 %" at bounding box center [352, 73] width 134 height 34
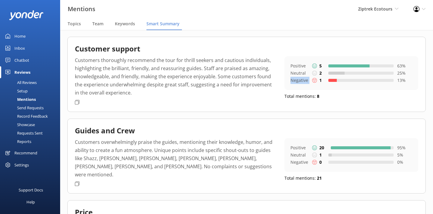
drag, startPoint x: 288, startPoint y: 79, endPoint x: 317, endPoint y: 79, distance: 28.6
click at [317, 79] on div "Positive 5 63 % Neutral 2 25 % Negative 1 13 %" at bounding box center [352, 73] width 134 height 34
click at [258, 86] on p "Customers thoroughly recommend the tour for thrill seekers and cautious individ…" at bounding box center [175, 76] width 201 height 41
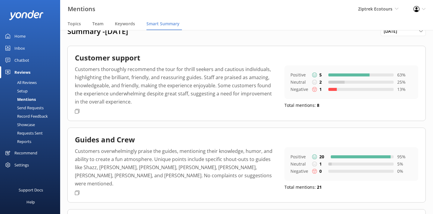
scroll to position [0, 0]
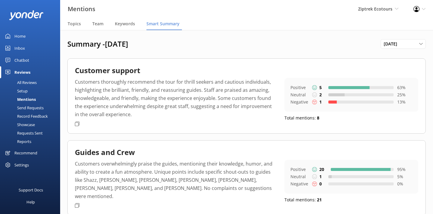
click at [33, 124] on div "Showcase" at bounding box center [19, 124] width 31 height 8
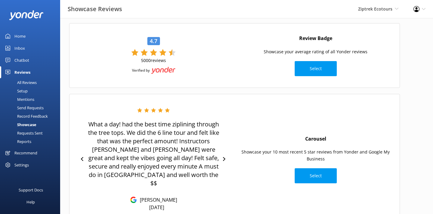
scroll to position [29, 0]
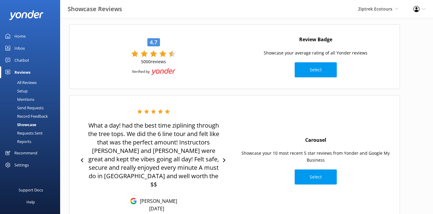
click at [244, 99] on div "What a day! had the best time ziplining through the tree tops. We did the 6 lin…" at bounding box center [234, 160] width 331 height 131
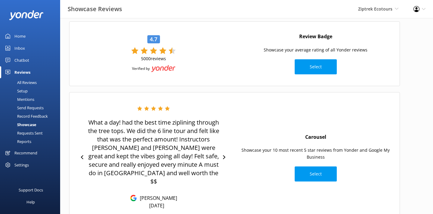
scroll to position [33, 0]
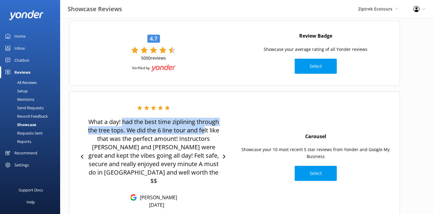
drag, startPoint x: 123, startPoint y: 121, endPoint x: 210, endPoint y: 129, distance: 87.6
click at [210, 129] on p "What a day! had the best time ziplining through the tree tops. We did the 6 lin…" at bounding box center [153, 151] width 133 height 67
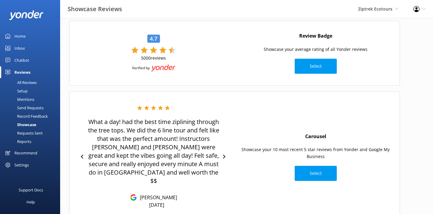
click at [192, 130] on p "What a day! had the best time ziplining through the tree tops. We did the 6 lin…" at bounding box center [153, 151] width 133 height 67
click at [223, 152] on div at bounding box center [224, 156] width 9 height 9
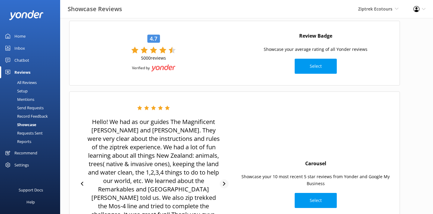
click at [223, 179] on div at bounding box center [224, 183] width 9 height 9
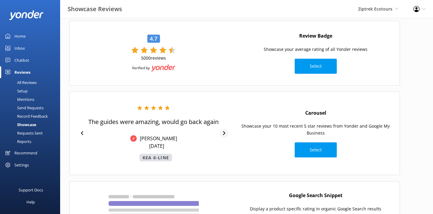
click at [222, 133] on icon at bounding box center [224, 133] width 4 height 4
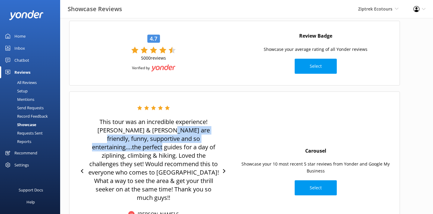
drag, startPoint x: 132, startPoint y: 130, endPoint x: 199, endPoint y: 140, distance: 67.2
click at [199, 140] on p "This tour was an incredible experience! [PERSON_NAME] & [PERSON_NAME] are frien…" at bounding box center [153, 160] width 133 height 84
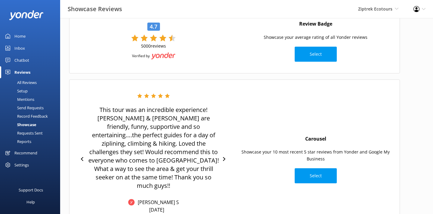
scroll to position [44, 0]
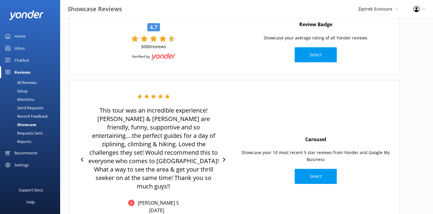
click at [293, 133] on div "Carousel Showcase your 10 most recent 5 star reviews from Yonder and Google My …" at bounding box center [316, 160] width 162 height 54
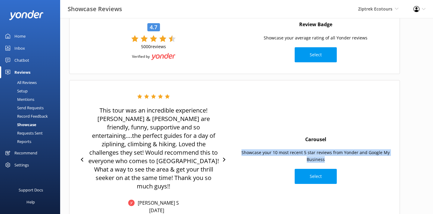
drag, startPoint x: 240, startPoint y: 145, endPoint x: 340, endPoint y: 153, distance: 100.3
click at [340, 153] on p "Showcase your 10 most recent 5 star reviews from Yonder and Google My Business" at bounding box center [316, 156] width 156 height 14
click at [275, 149] on p "Showcase your 10 most recent 5 star reviews from Yonder and Google My Business" at bounding box center [316, 156] width 156 height 14
drag, startPoint x: 275, startPoint y: 144, endPoint x: 330, endPoint y: 149, distance: 54.7
click at [330, 149] on p "Showcase your 10 most recent 5 star reviews from Yonder and Google My Business" at bounding box center [316, 156] width 156 height 14
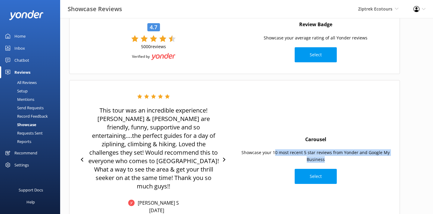
click at [330, 149] on p "Showcase your 10 most recent 5 star reviews from Yonder and Google My Business" at bounding box center [316, 156] width 156 height 14
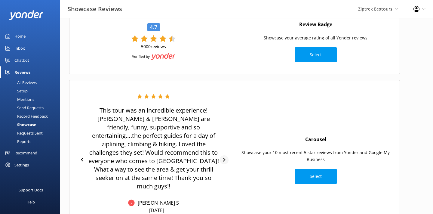
click at [223, 158] on icon at bounding box center [224, 160] width 4 height 4
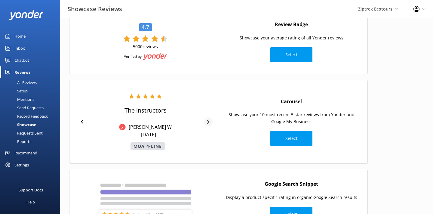
click at [206, 120] on icon at bounding box center [208, 122] width 4 height 4
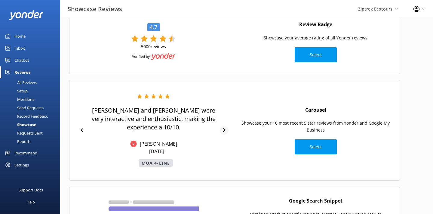
click at [222, 128] on icon at bounding box center [224, 130] width 4 height 4
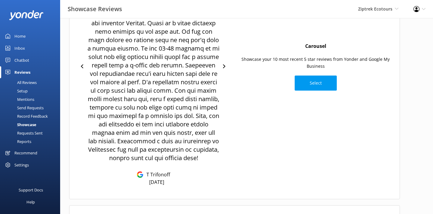
scroll to position [192, 0]
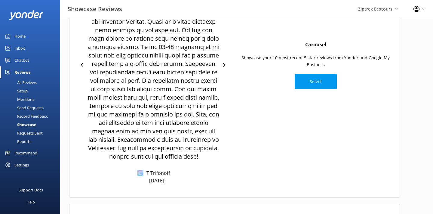
drag, startPoint x: 129, startPoint y: 172, endPoint x: 185, endPoint y: 173, distance: 56.3
click at [185, 173] on div "T Trifonoff [DATE]" at bounding box center [153, 65] width 133 height 238
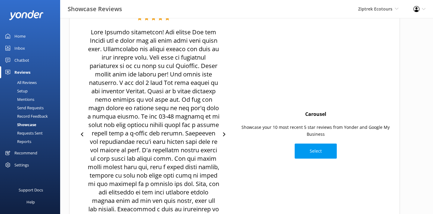
scroll to position [124, 0]
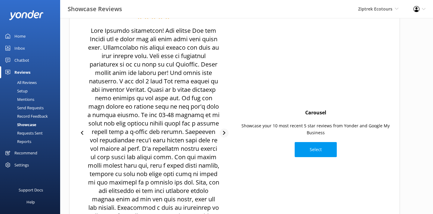
click at [227, 134] on div at bounding box center [224, 133] width 9 height 9
click at [225, 131] on icon at bounding box center [224, 133] width 4 height 4
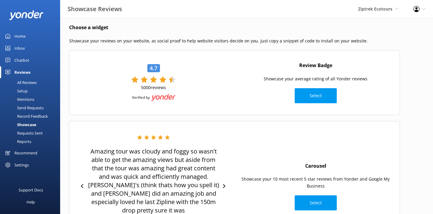
scroll to position [0, 0]
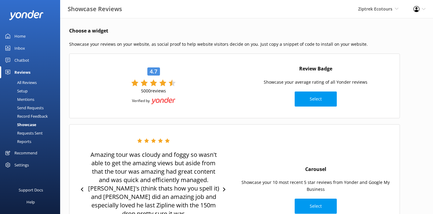
click at [169, 27] on div "Choose a widget Showcase your reviews on your website, as social proof to help …" at bounding box center [234, 178] width 349 height 321
